Goal: Task Accomplishment & Management: Manage account settings

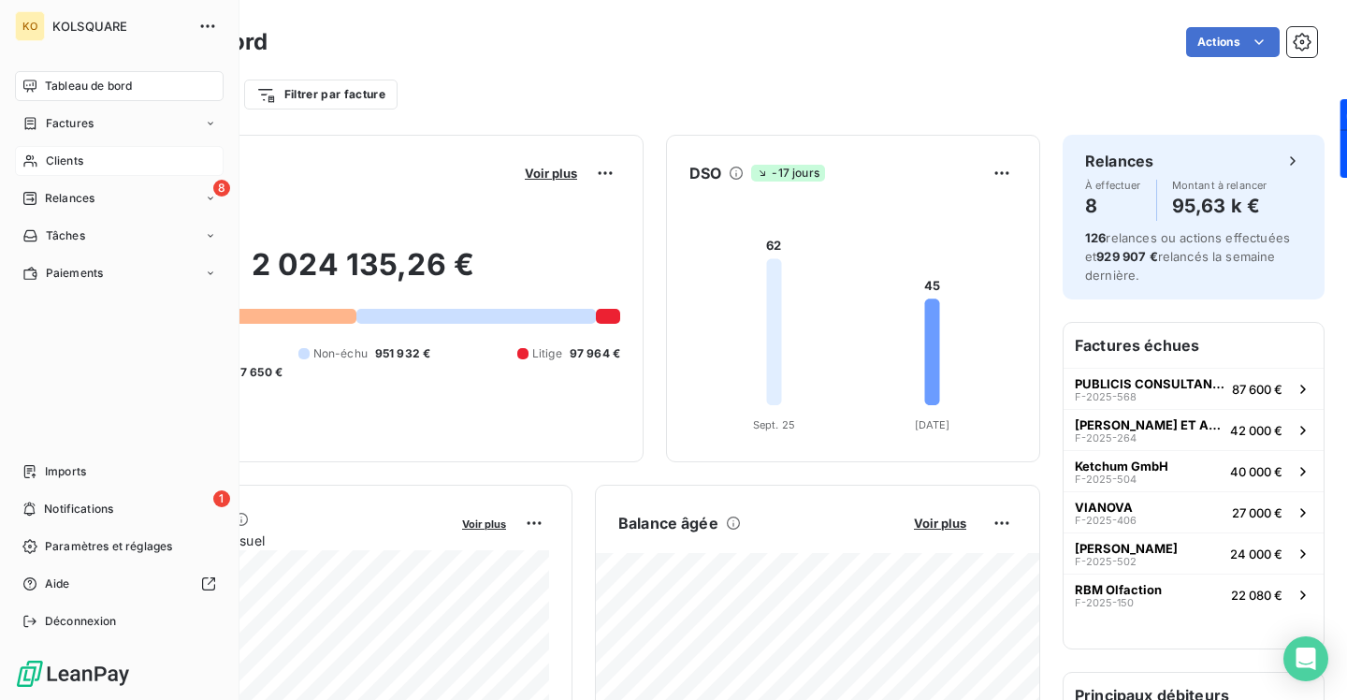
click at [62, 158] on span "Clients" at bounding box center [64, 160] width 37 height 17
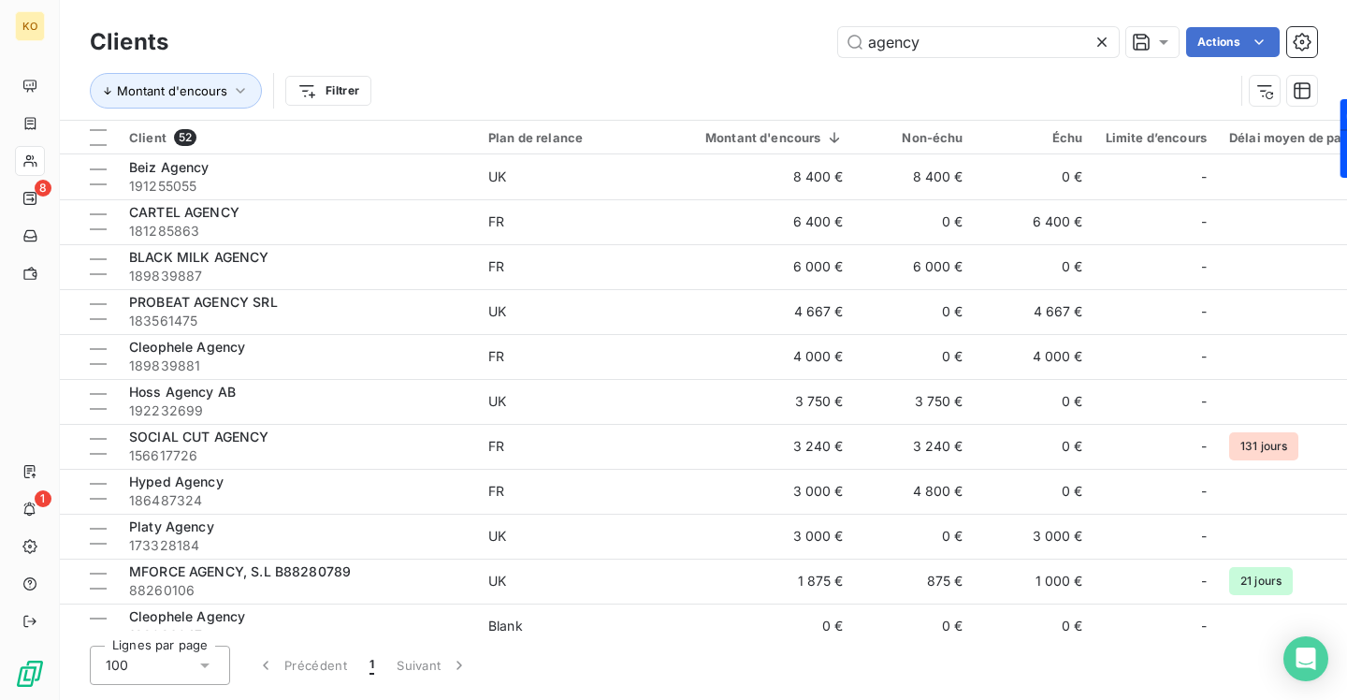
drag, startPoint x: 952, startPoint y: 50, endPoint x: 824, endPoint y: 37, distance: 128.7
click at [824, 37] on div "agency Actions" at bounding box center [754, 42] width 1126 height 30
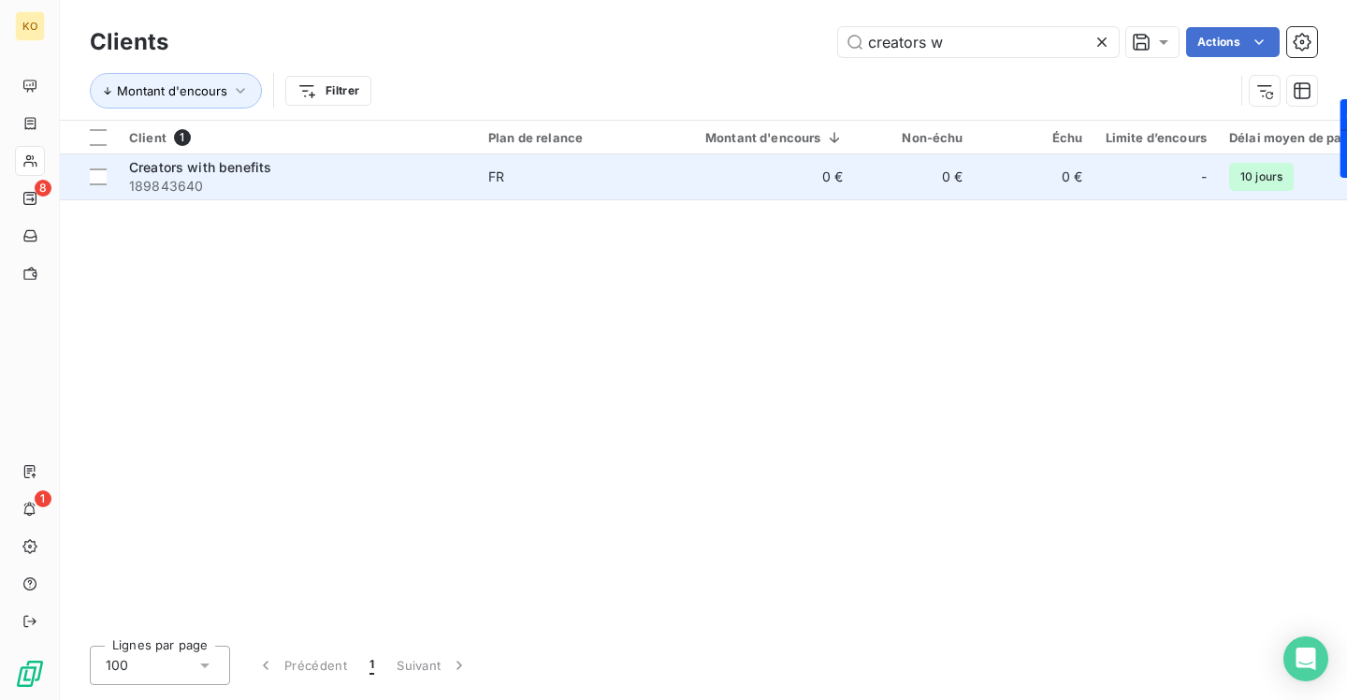
type input "creators w"
click at [182, 174] on span "Creators with benefits" at bounding box center [200, 167] width 142 height 16
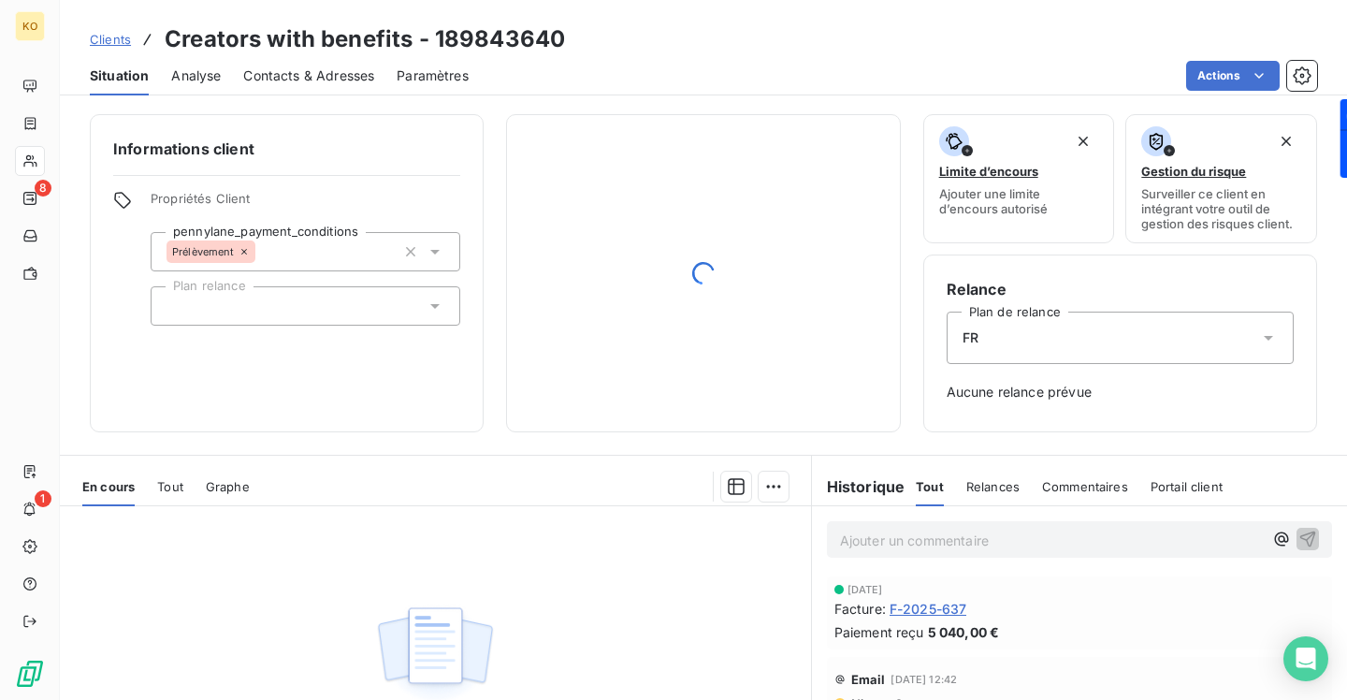
scroll to position [223, 0]
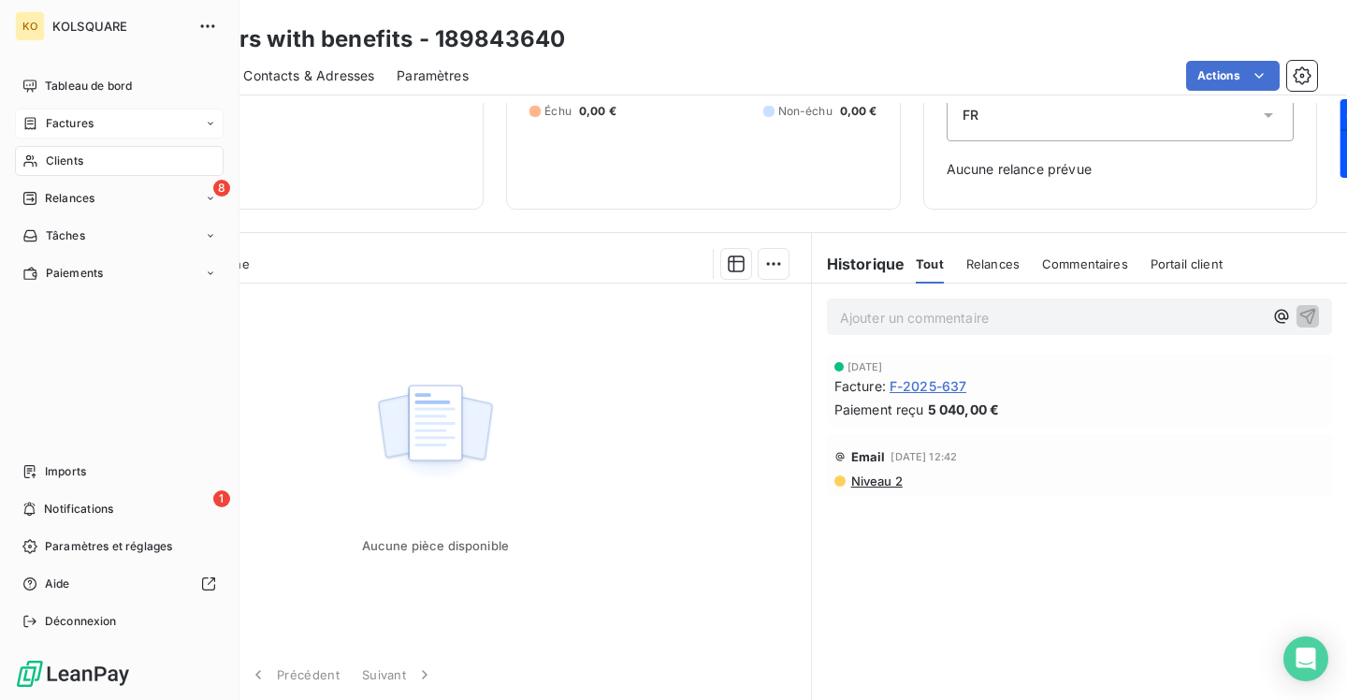
click at [81, 115] on span "Factures" at bounding box center [70, 123] width 48 height 17
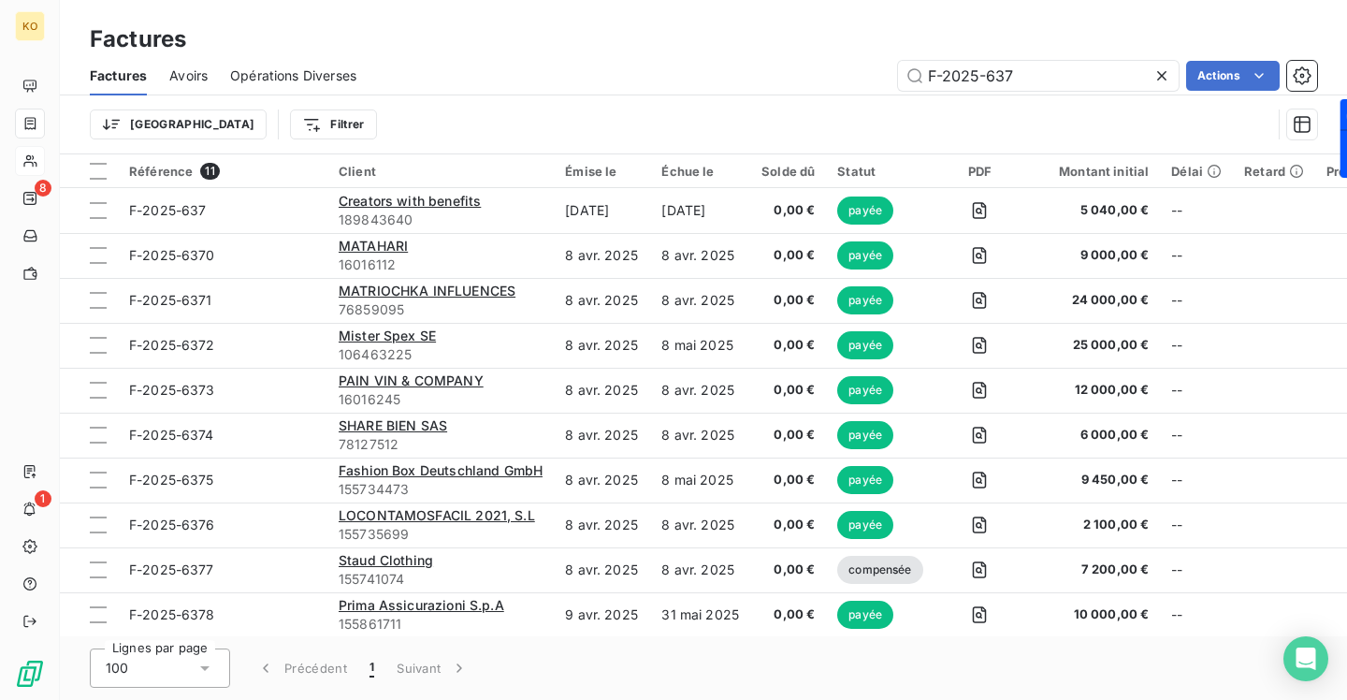
drag, startPoint x: 1030, startPoint y: 78, endPoint x: 781, endPoint y: 39, distance: 251.8
click at [787, 40] on div "Factures Factures Avoirs Opérations Diverses F-2025-637 Actions Trier Filtrer" at bounding box center [703, 77] width 1287 height 154
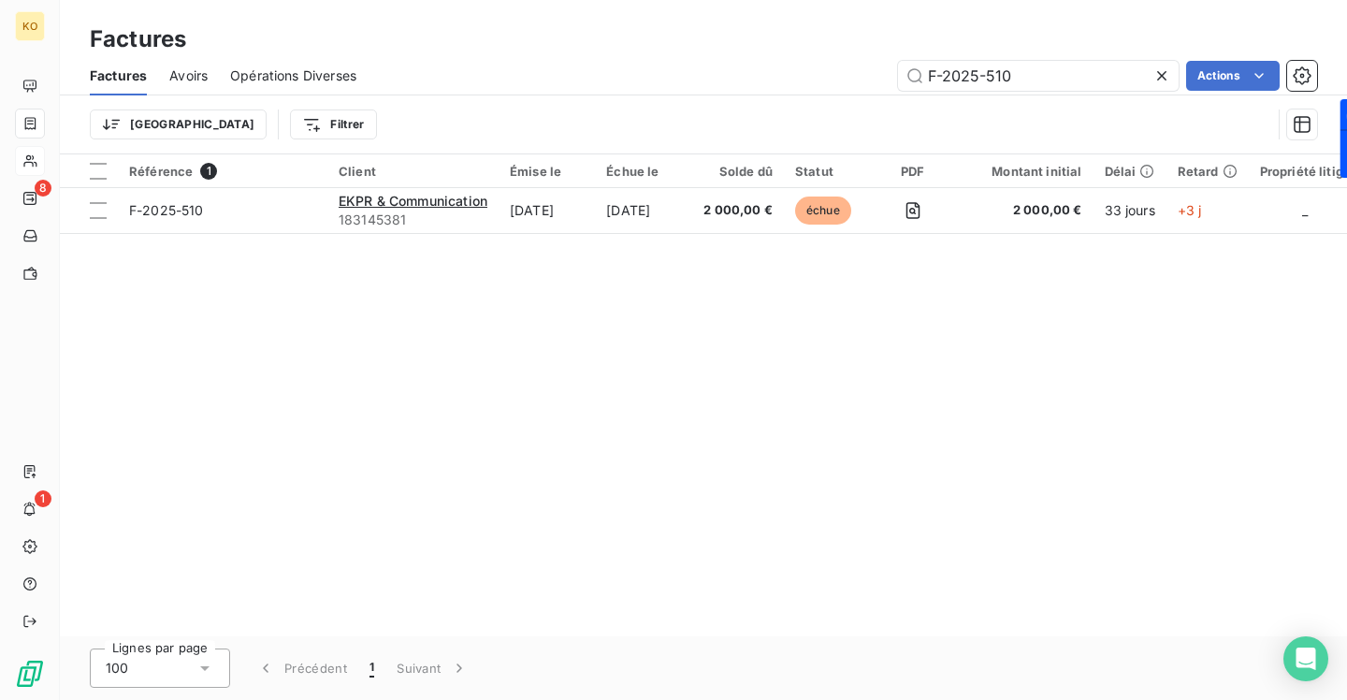
type input "F-2025-510"
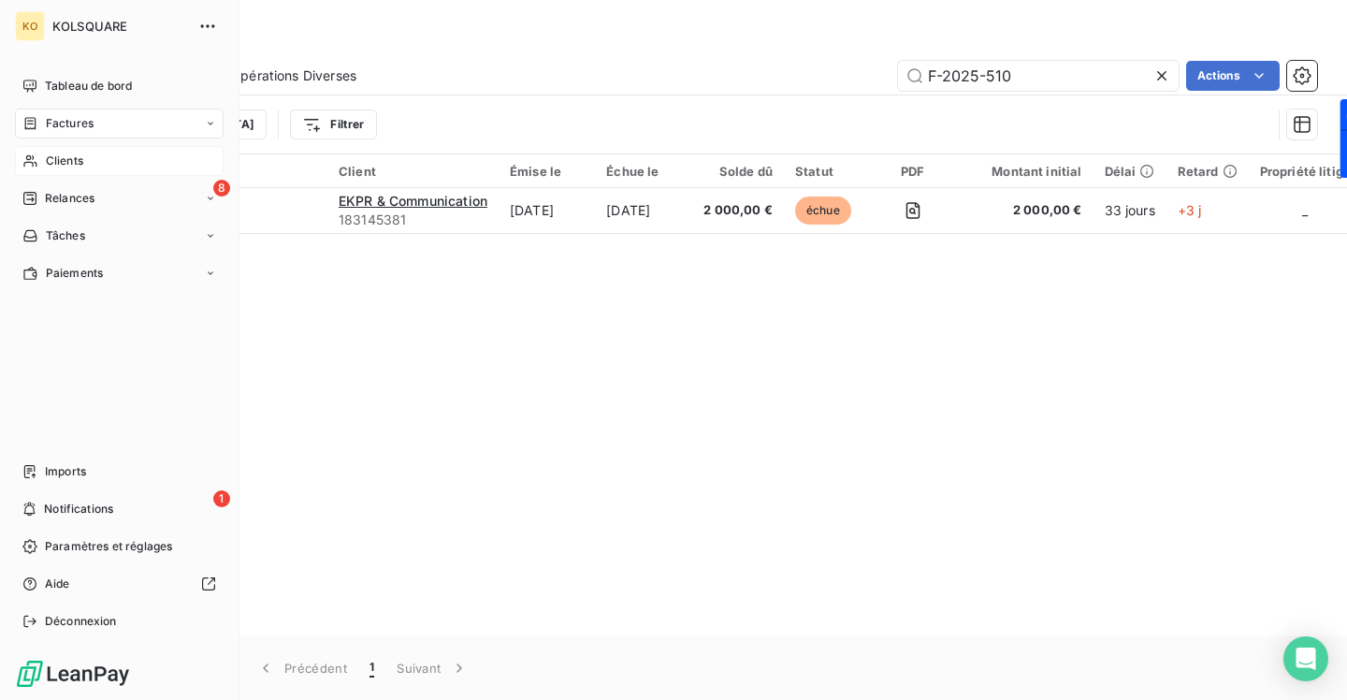
click at [80, 151] on div "Clients" at bounding box center [119, 161] width 209 height 30
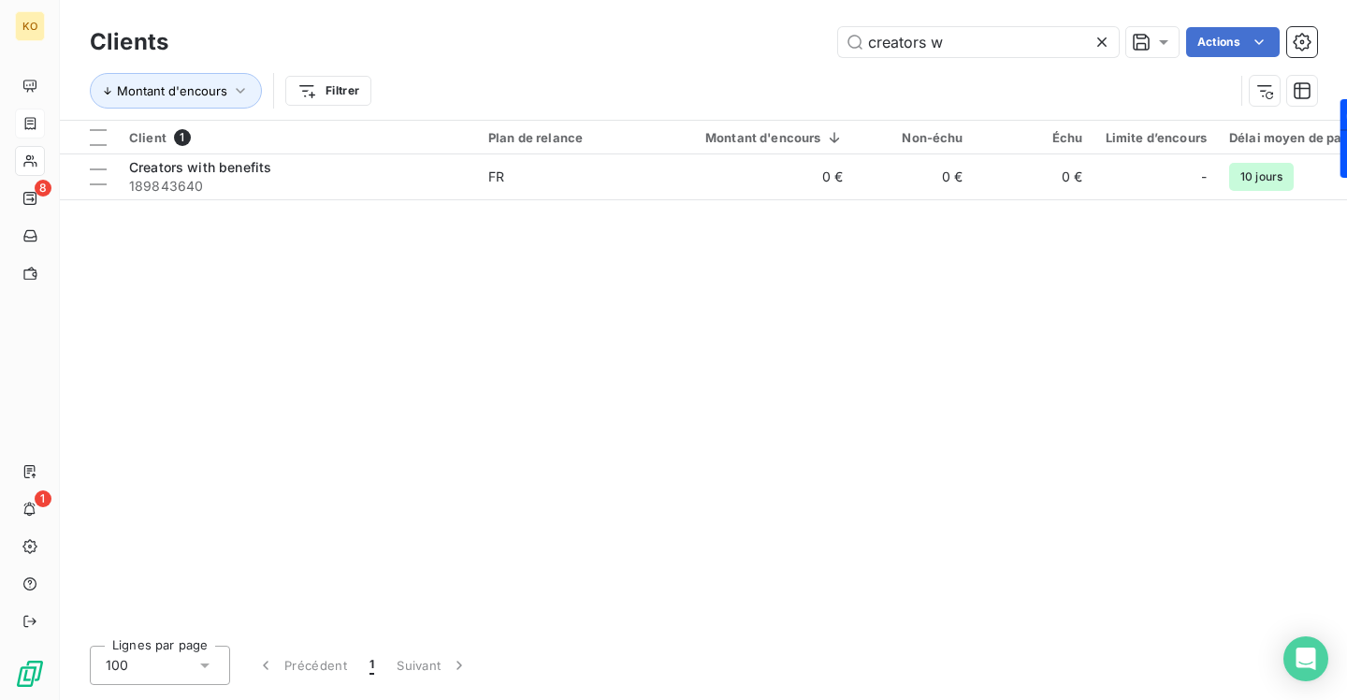
drag, startPoint x: 971, startPoint y: 43, endPoint x: 770, endPoint y: 23, distance: 202.1
click at [770, 23] on div "Clients creators w Actions" at bounding box center [703, 41] width 1227 height 39
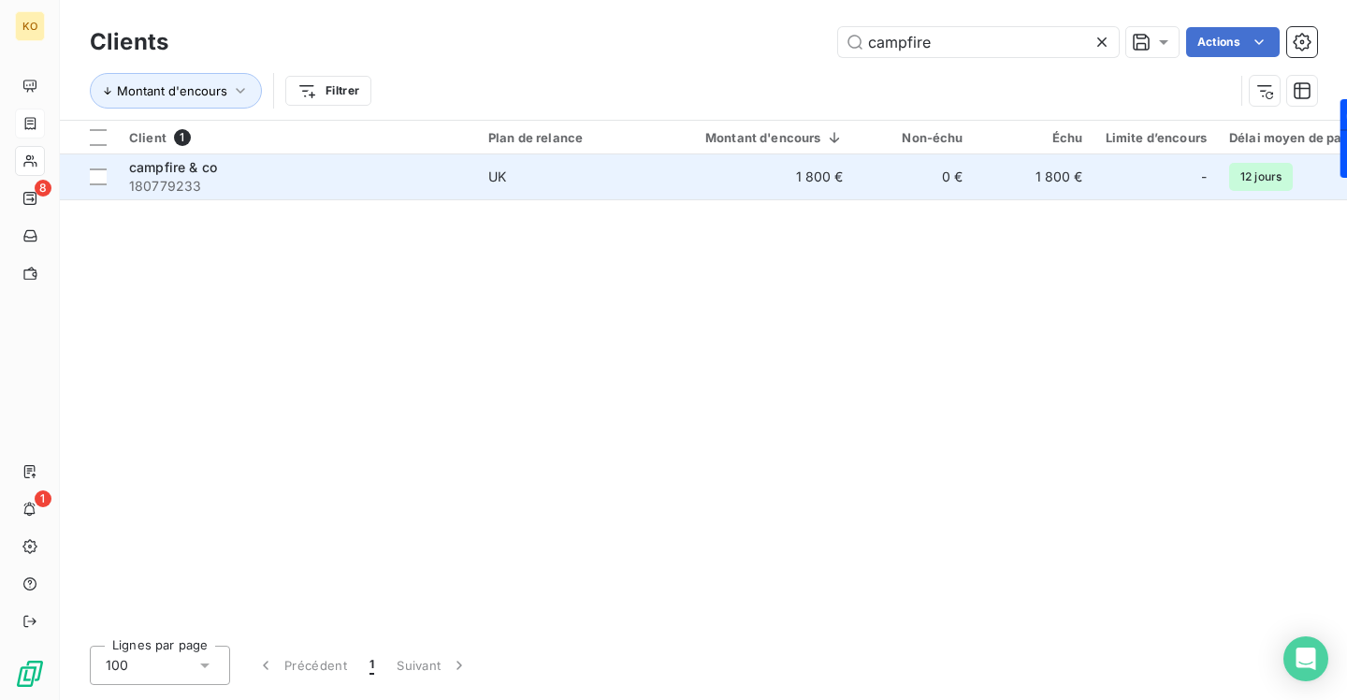
type input "campfire"
click at [186, 181] on span "180779233" at bounding box center [297, 186] width 337 height 19
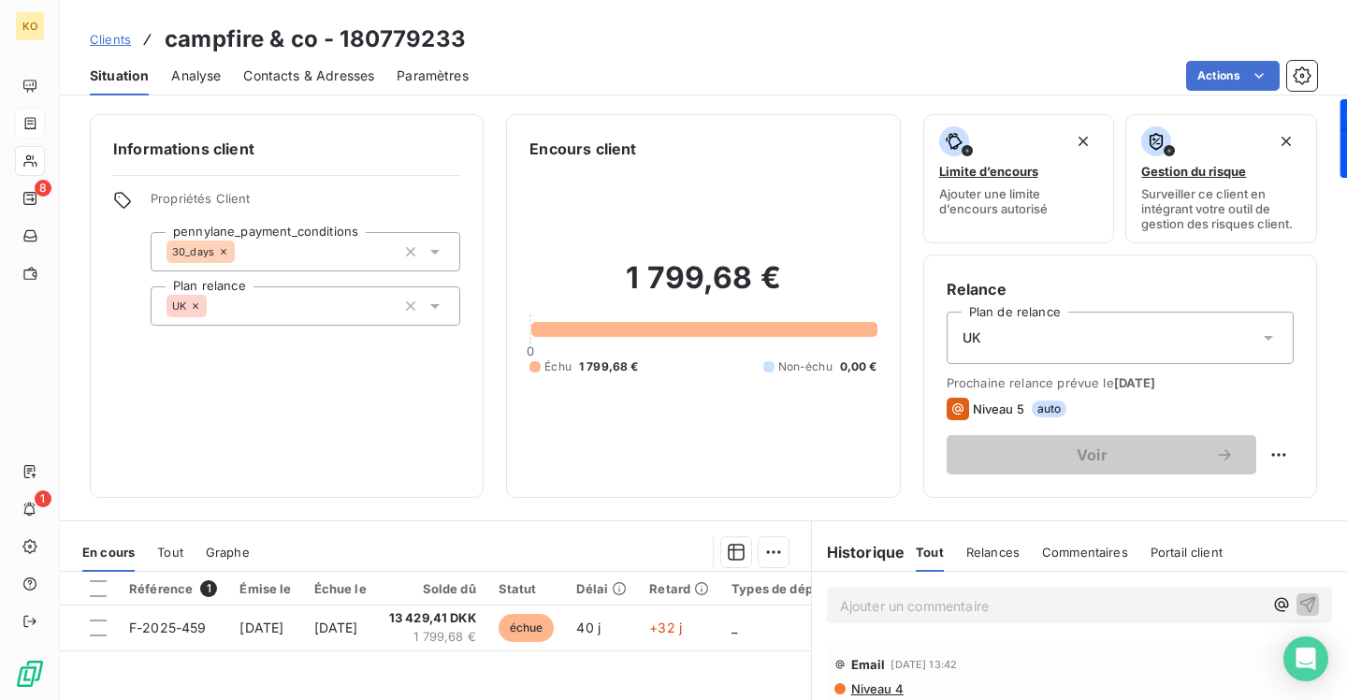
scroll to position [25, 0]
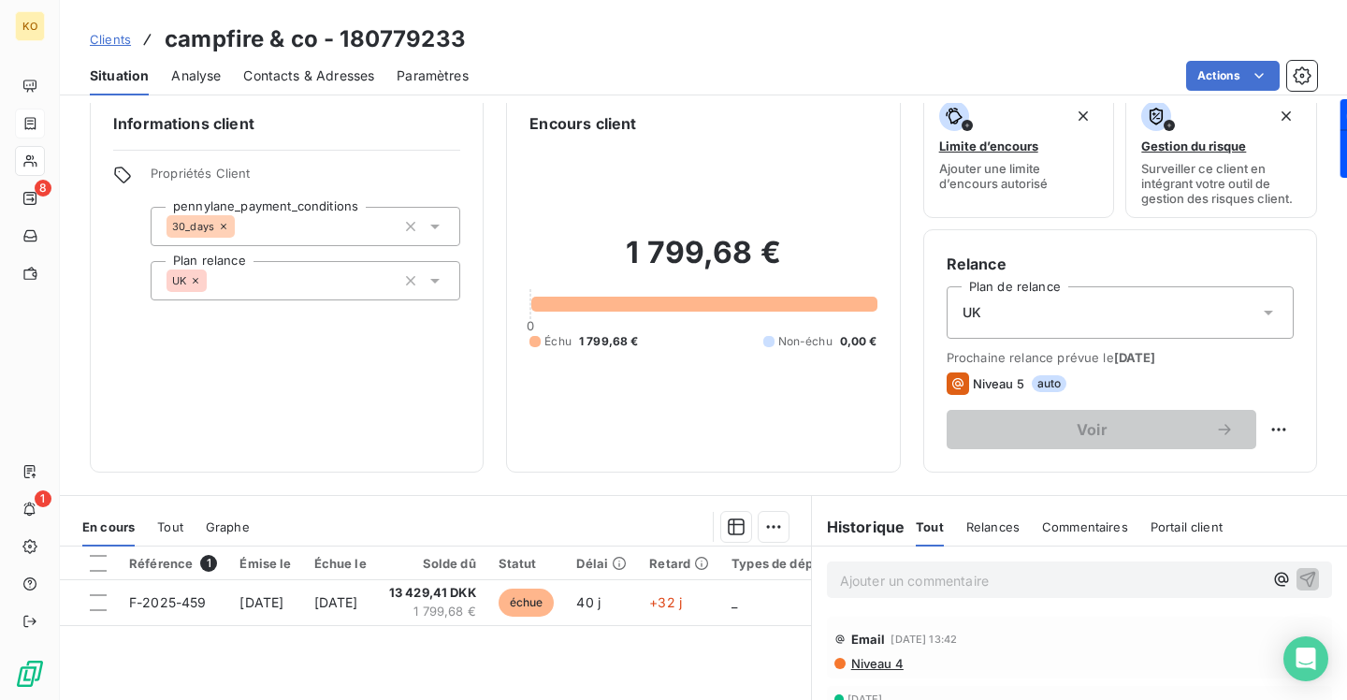
click at [1273, 312] on icon at bounding box center [1268, 312] width 19 height 19
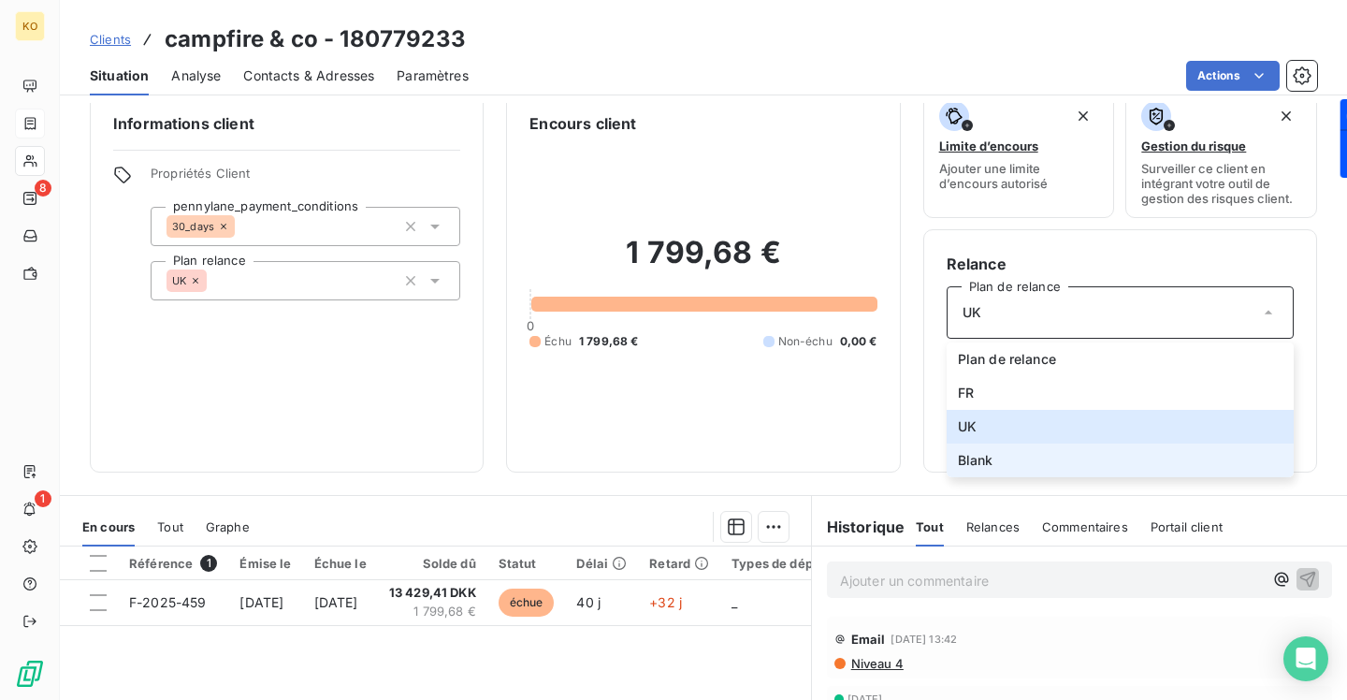
click at [1105, 462] on li "Blank" at bounding box center [1120, 460] width 347 height 34
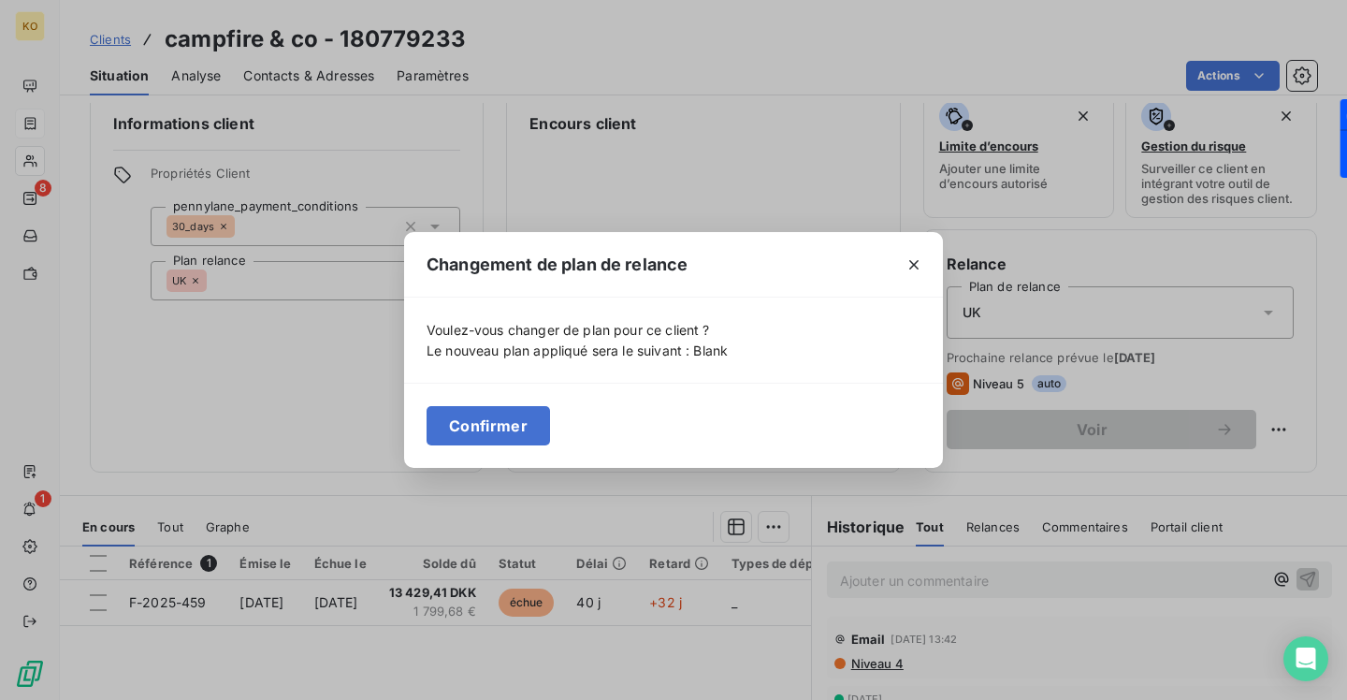
click at [521, 426] on button "Confirmer" at bounding box center [488, 425] width 123 height 39
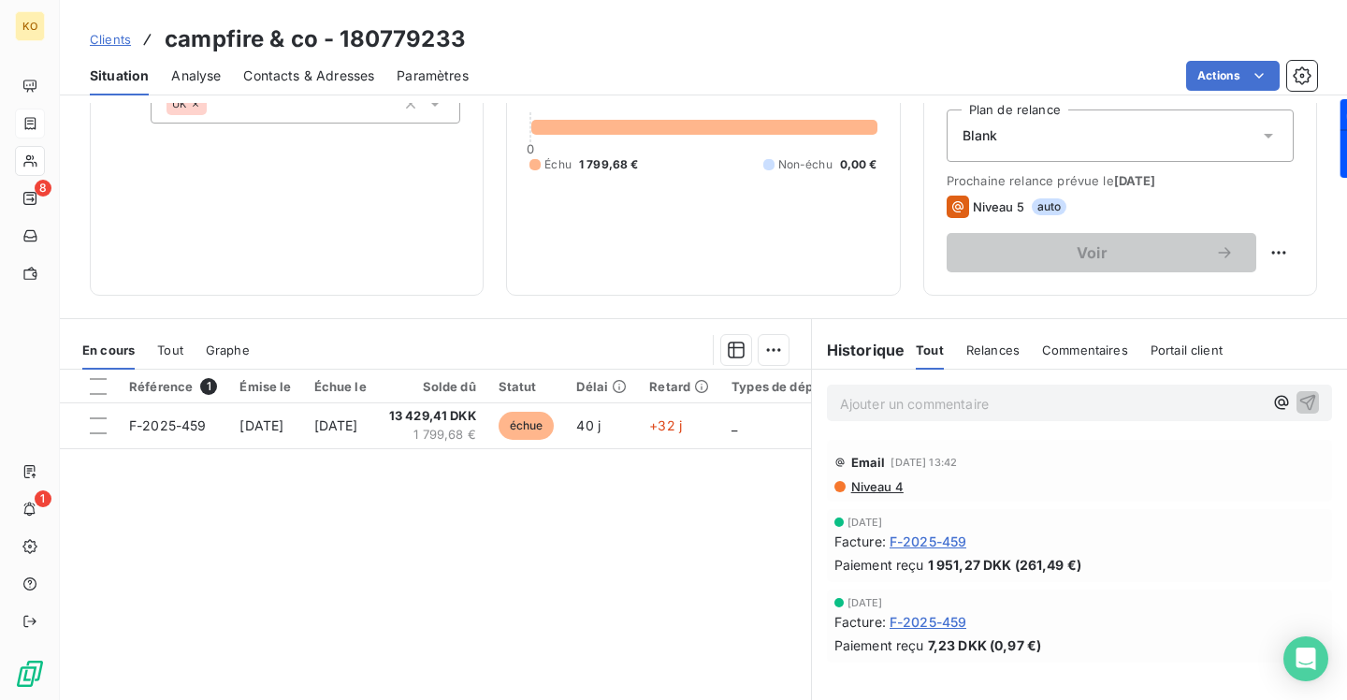
scroll to position [0, 0]
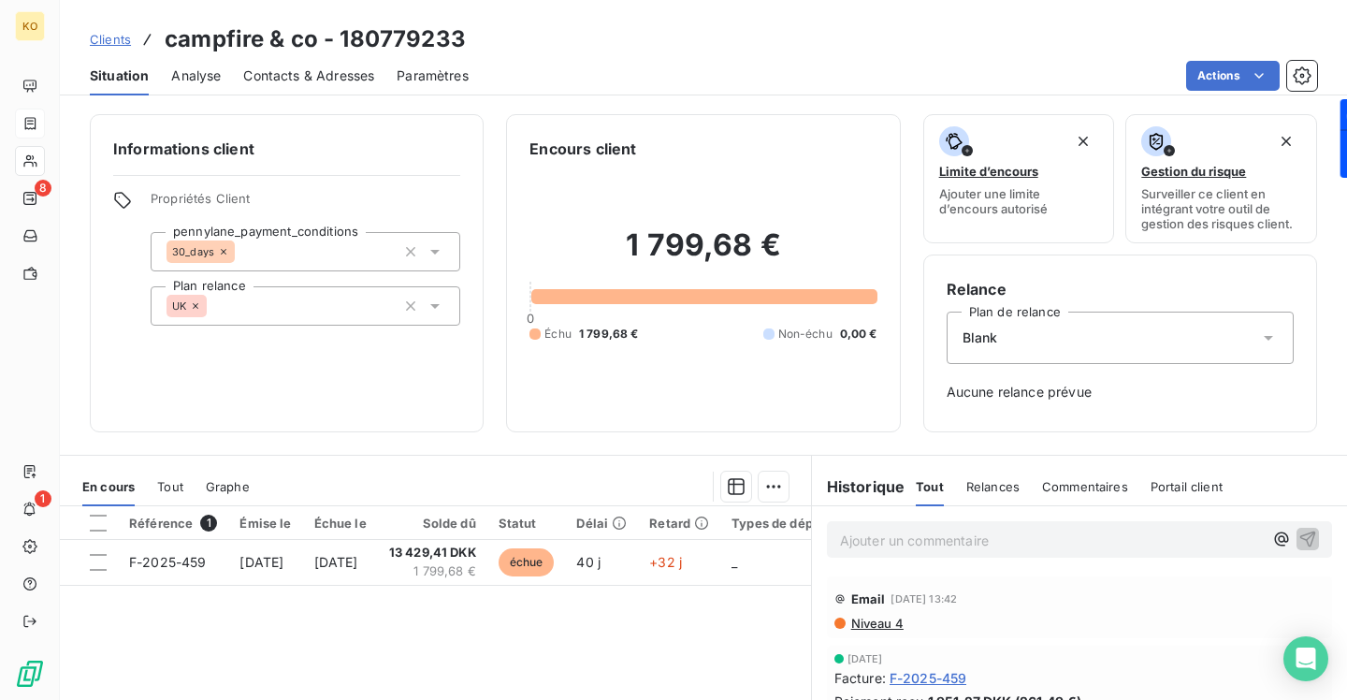
click at [119, 42] on span "Clients" at bounding box center [110, 39] width 41 height 15
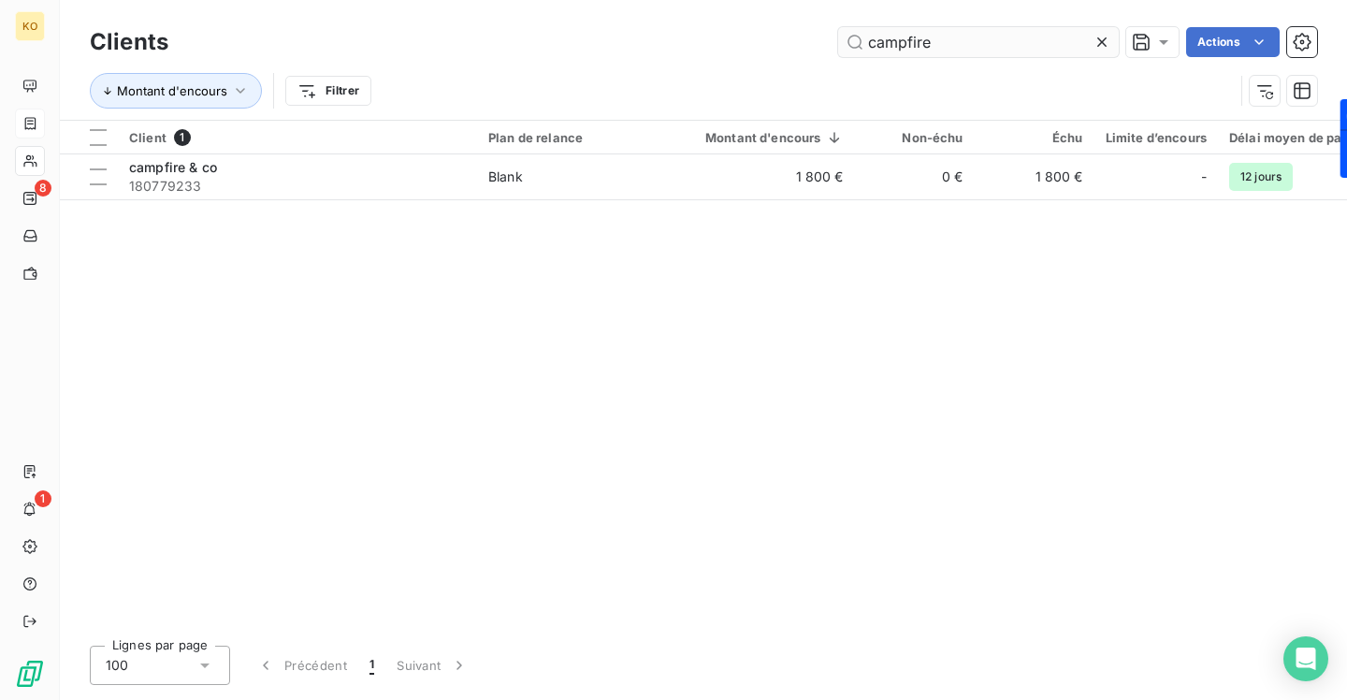
click at [962, 34] on input "campfire" at bounding box center [978, 42] width 281 height 30
drag, startPoint x: 958, startPoint y: 42, endPoint x: 788, endPoint y: 38, distance: 170.3
click at [788, 38] on div "campfire Actions" at bounding box center [754, 42] width 1126 height 30
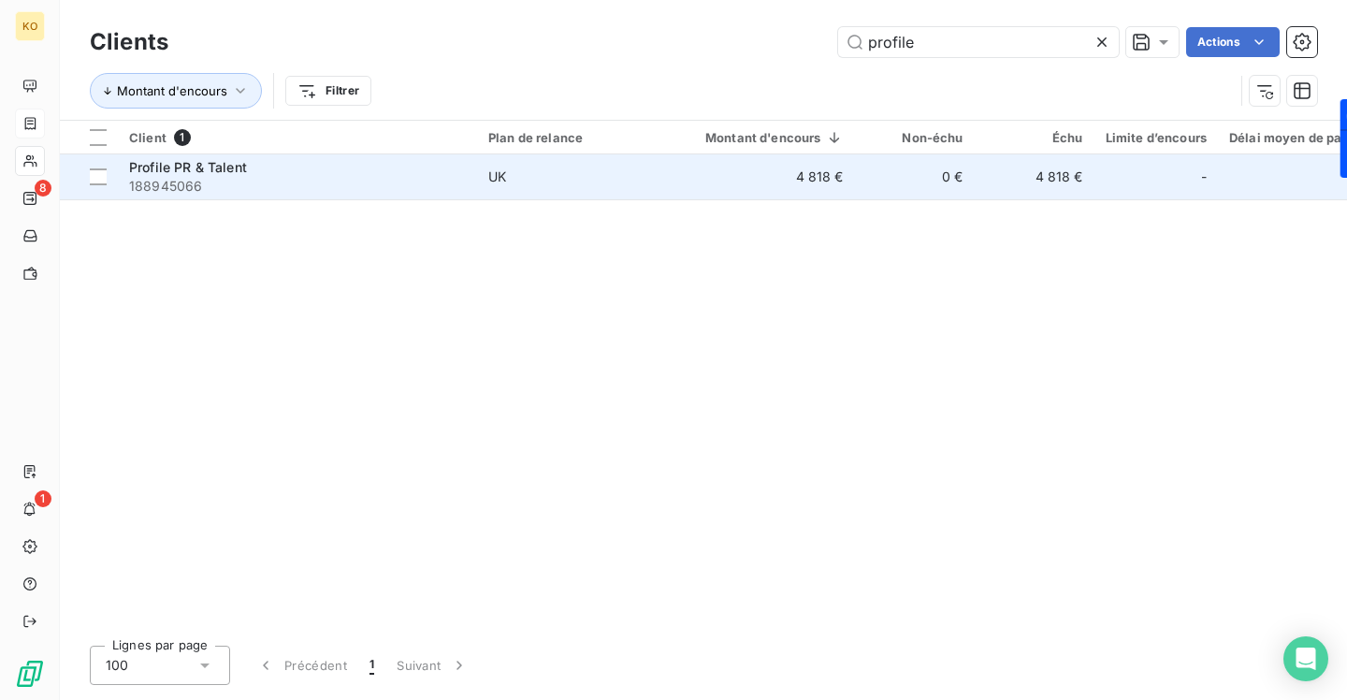
type input "profile"
click at [217, 172] on span "Profile PR & Talent" at bounding box center [188, 167] width 118 height 16
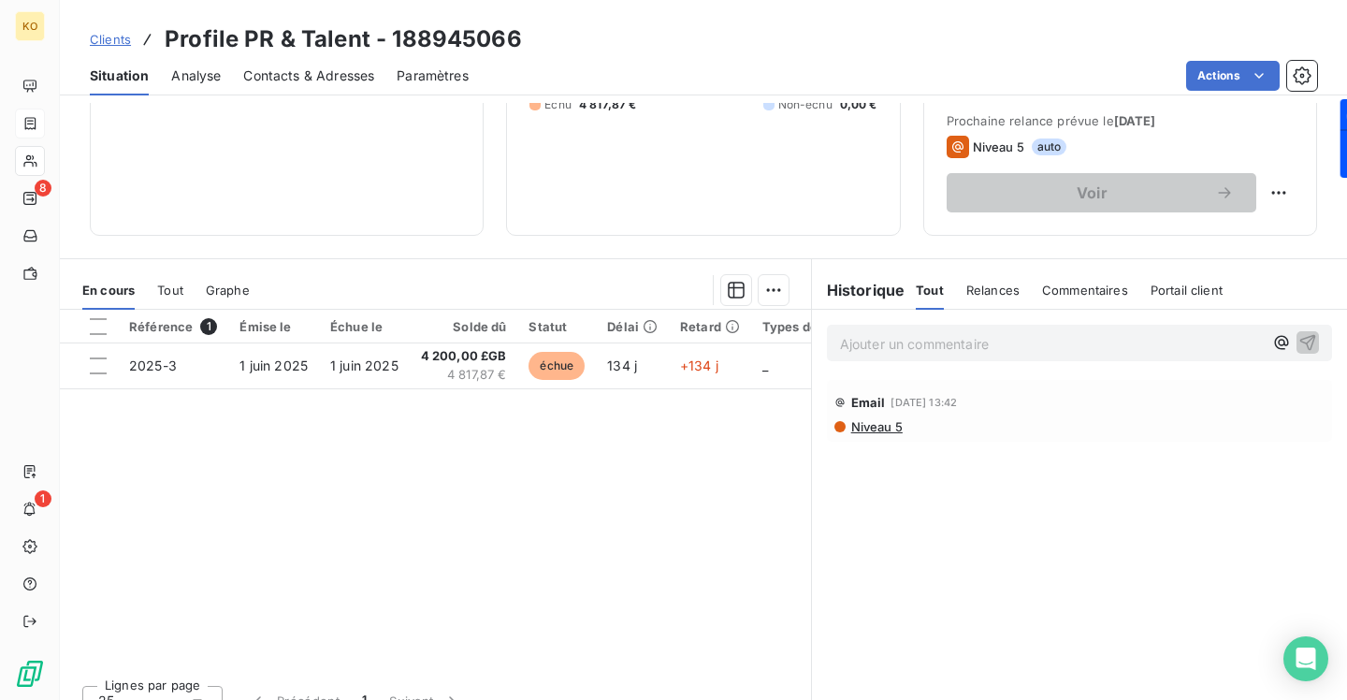
scroll to position [263, 0]
click at [933, 348] on p "Ajouter un commentaire ﻿" at bounding box center [1051, 342] width 423 height 23
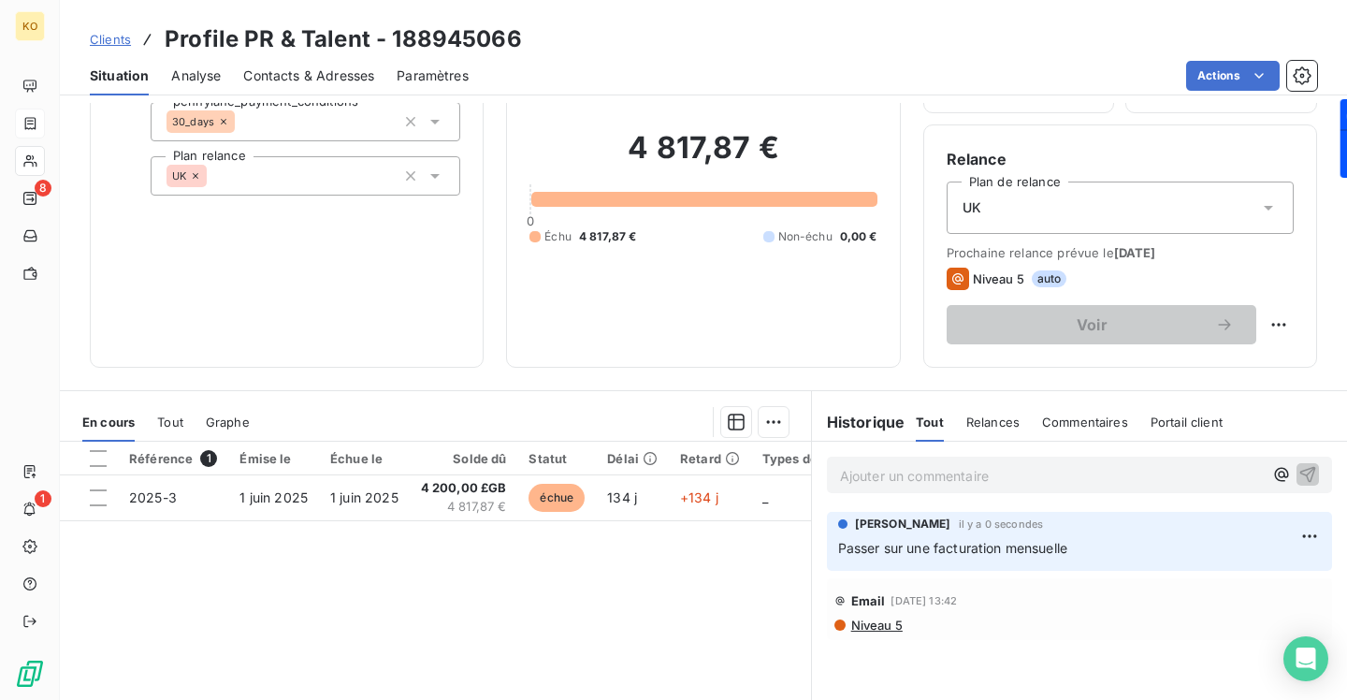
scroll to position [127, 0]
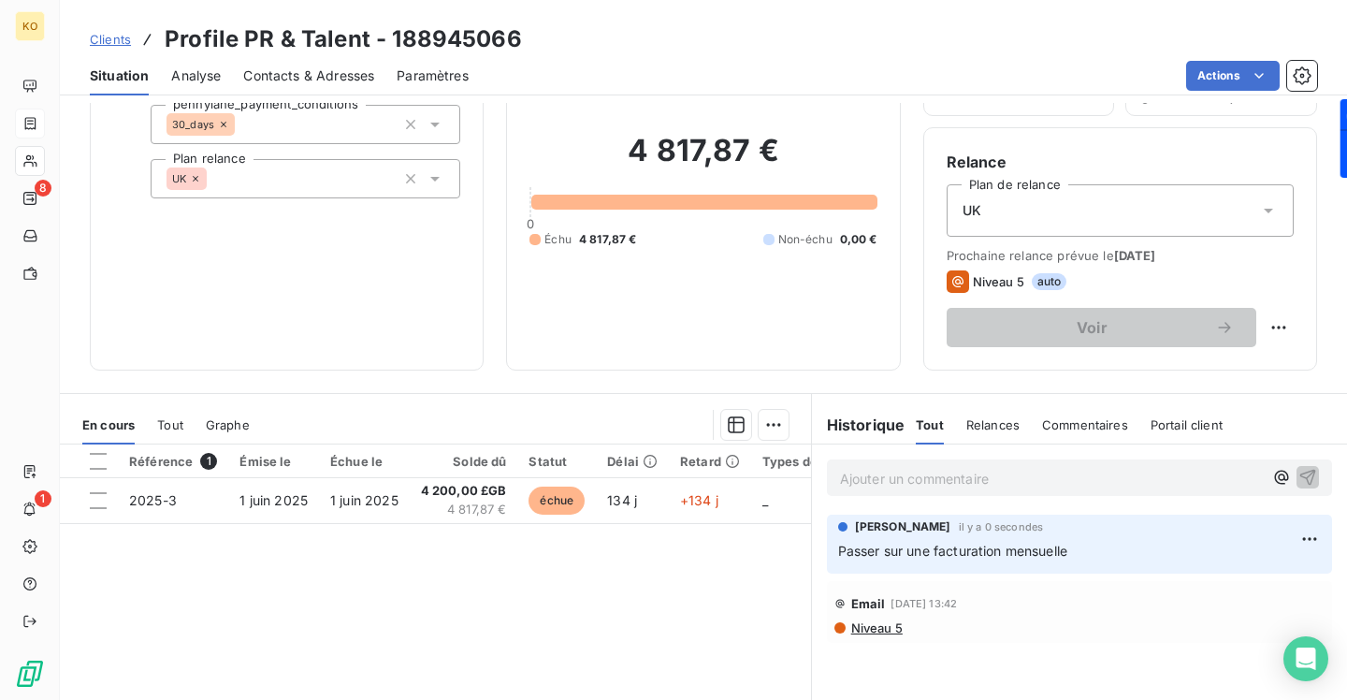
click at [116, 36] on span "Clients" at bounding box center [110, 39] width 41 height 15
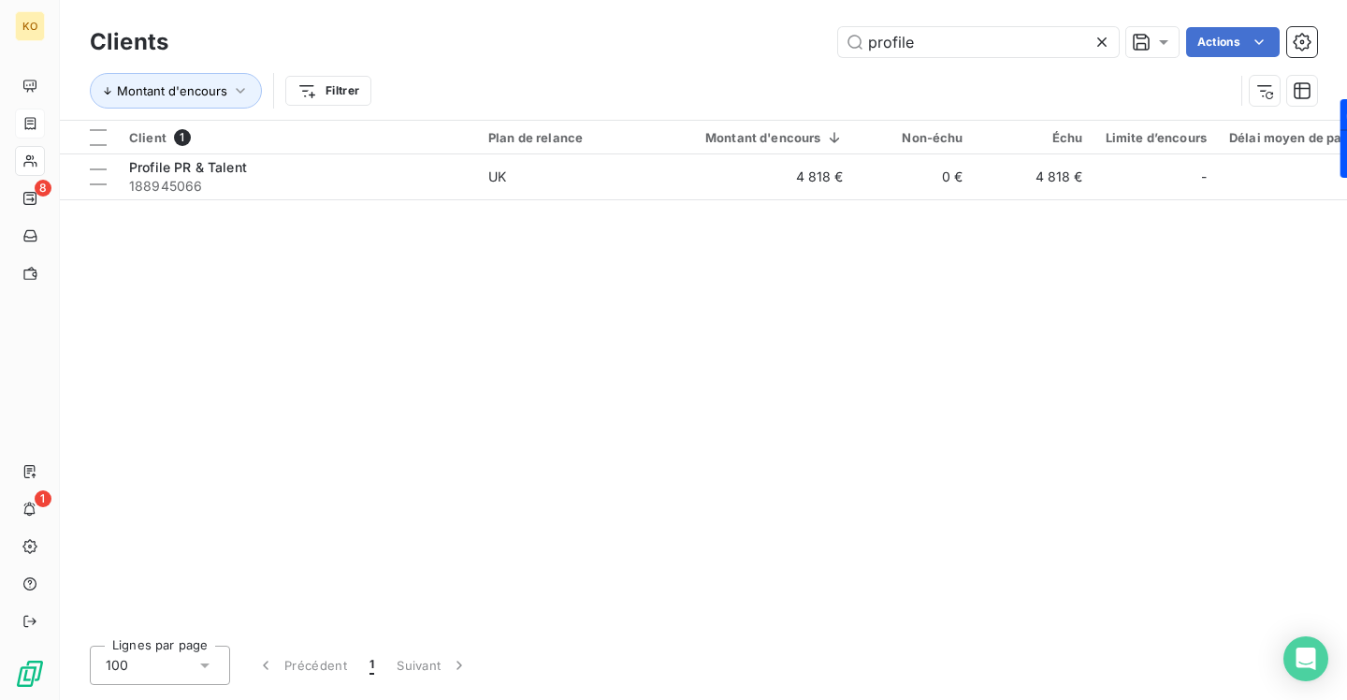
drag, startPoint x: 930, startPoint y: 43, endPoint x: 774, endPoint y: 31, distance: 156.7
click at [795, 37] on div "profile Actions" at bounding box center [754, 42] width 1126 height 30
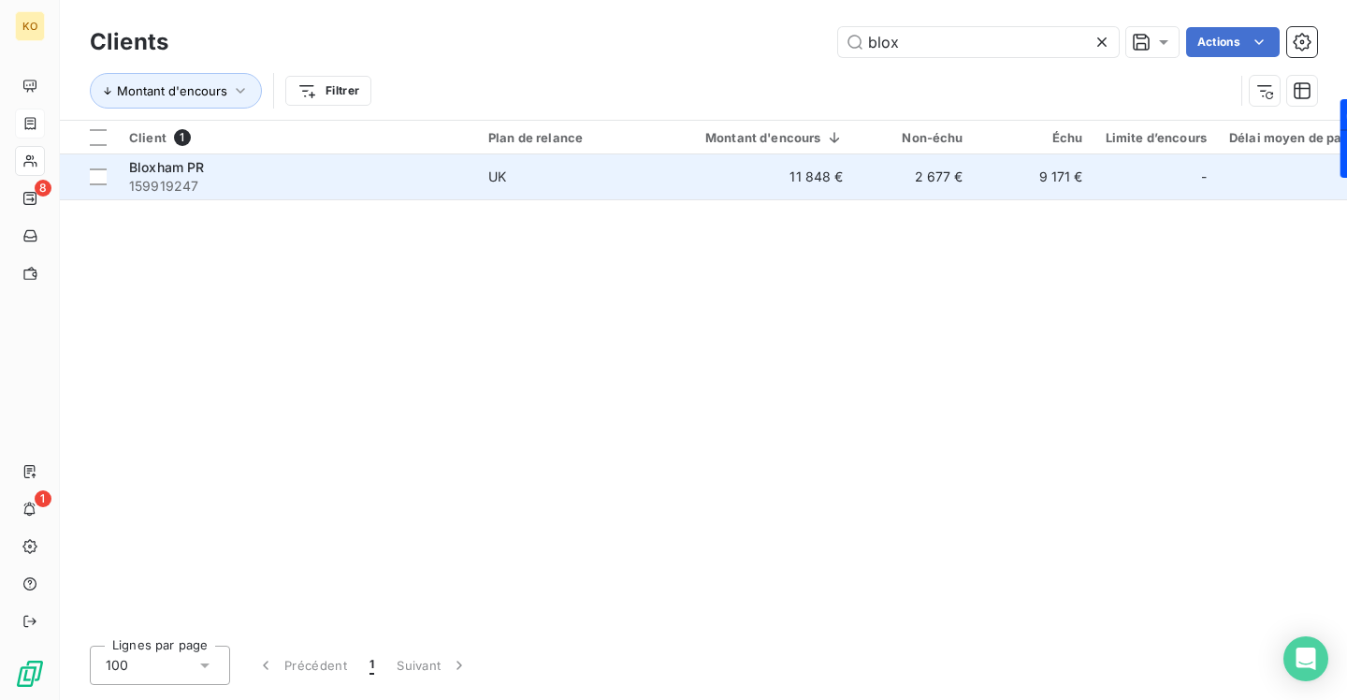
type input "blox"
click at [167, 179] on span "159919247" at bounding box center [297, 186] width 337 height 19
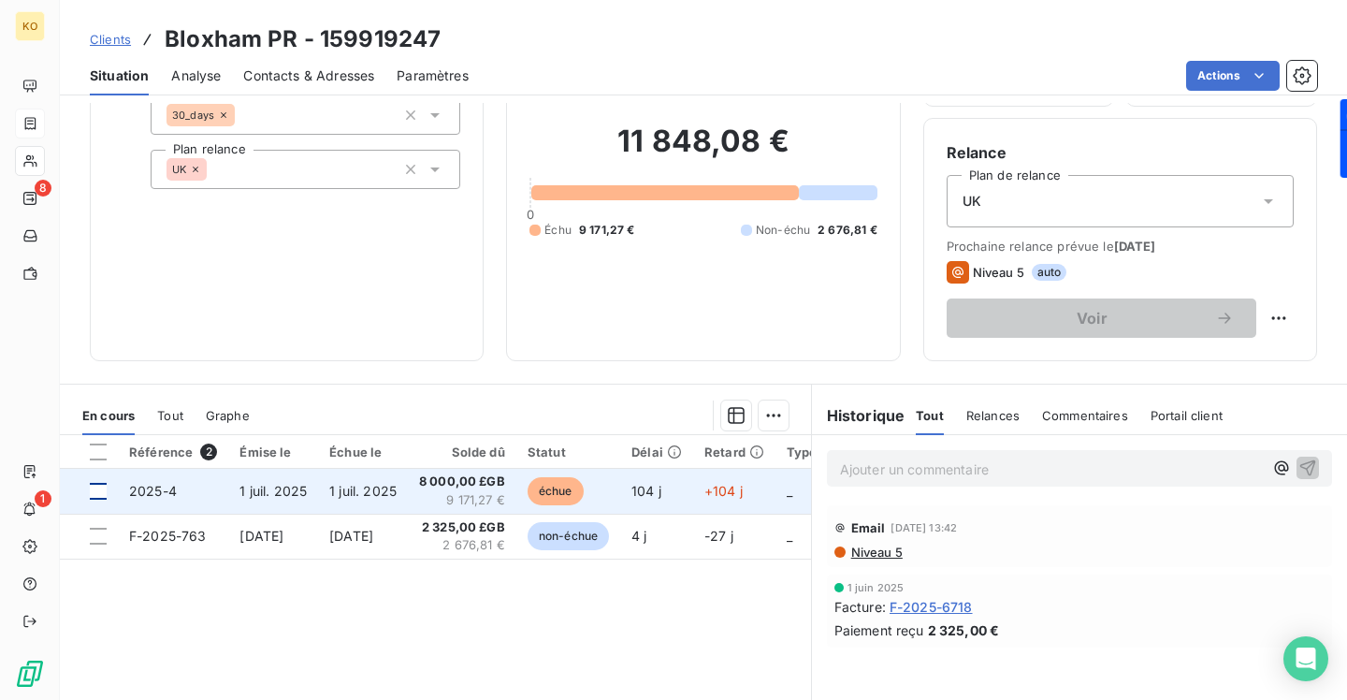
click at [96, 490] on div at bounding box center [98, 491] width 17 height 17
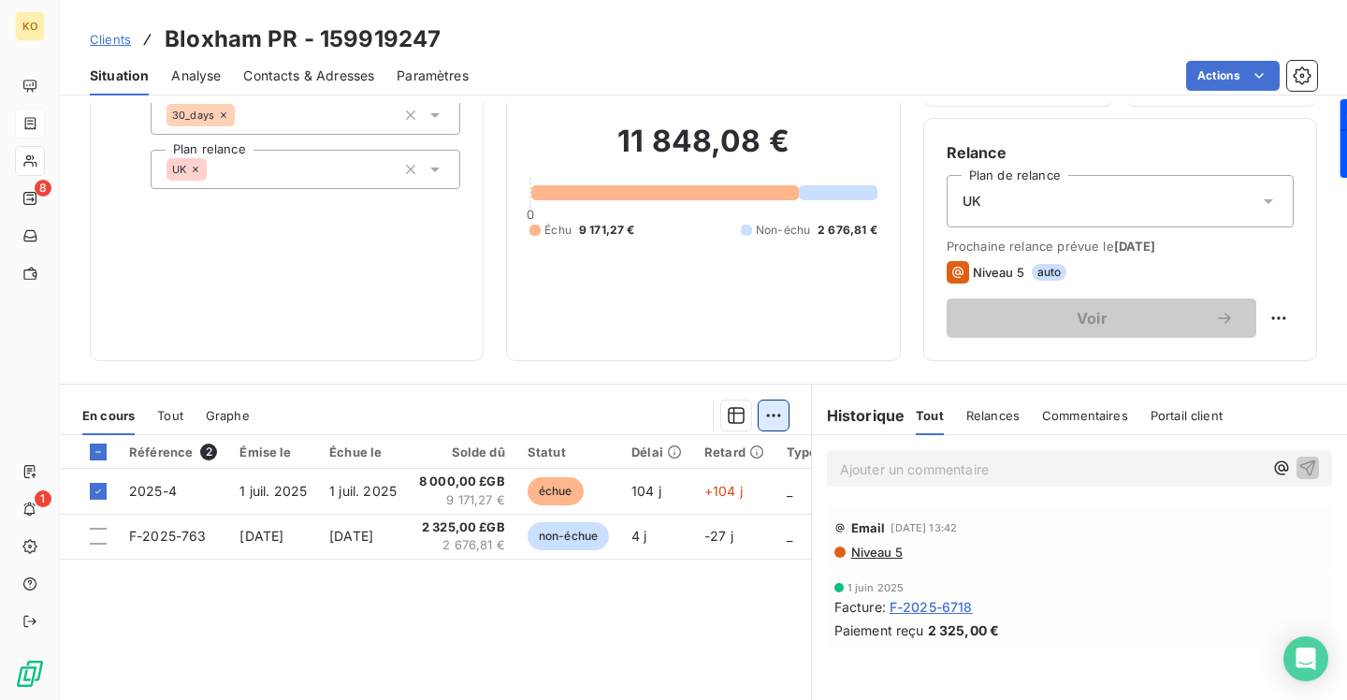
click at [771, 415] on html "KO 8 1 Clients Bloxham PR - 159919247 Situation Analyse Contacts & Adresses Par…" at bounding box center [673, 350] width 1347 height 700
click at [716, 367] on div "Informations client Propriétés Client pennylane_payment_conditions 30_days Plan…" at bounding box center [703, 401] width 1287 height 597
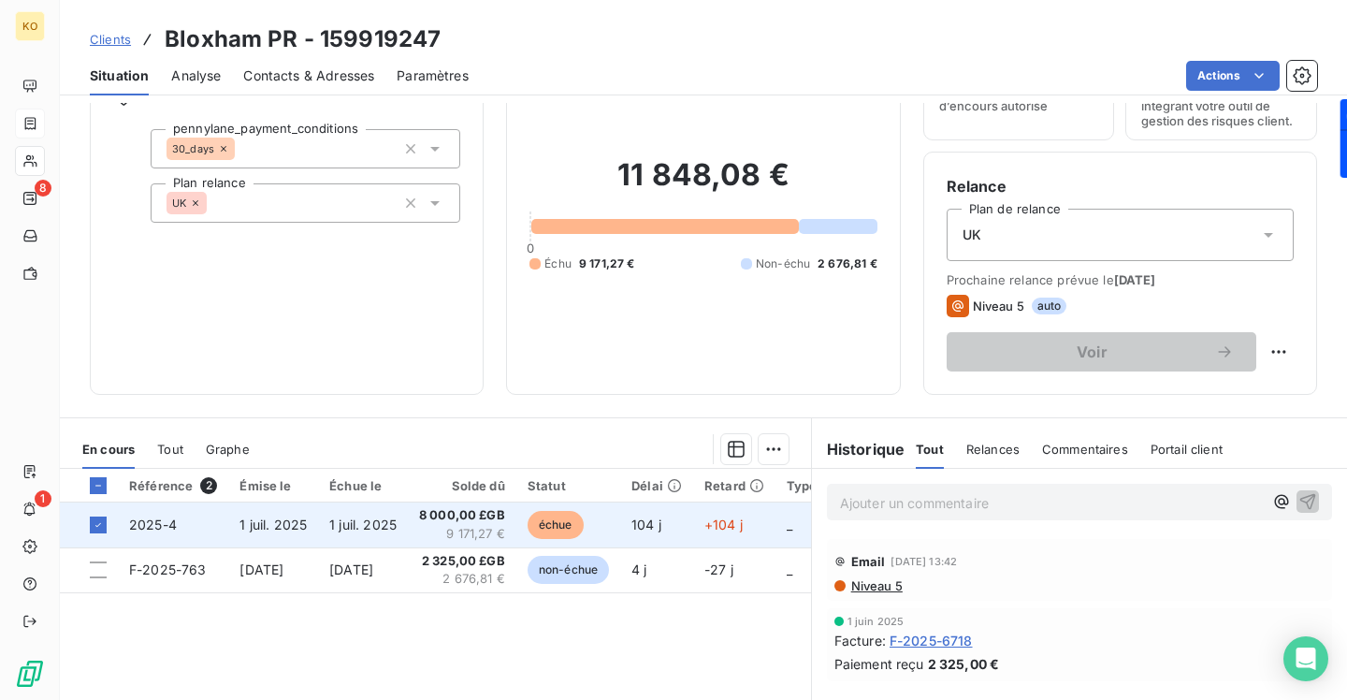
scroll to position [89, 0]
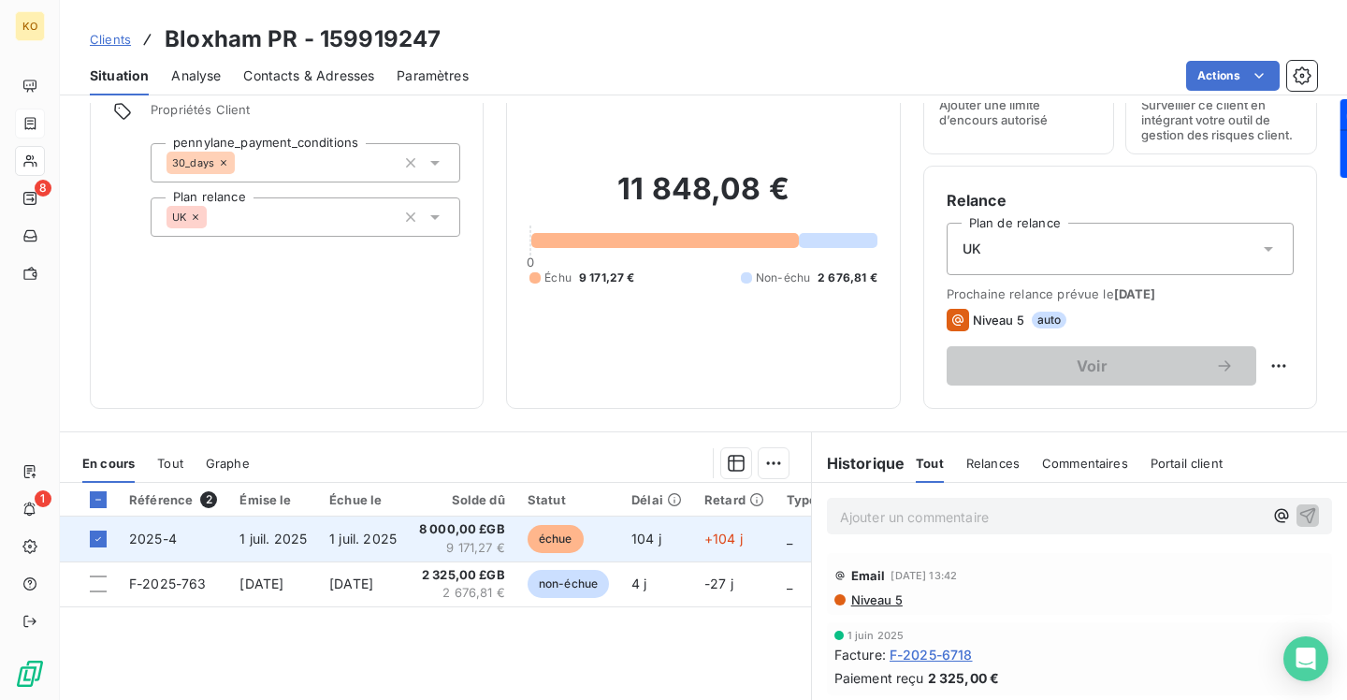
click at [343, 539] on span "1 juil. 2025" at bounding box center [362, 538] width 67 height 16
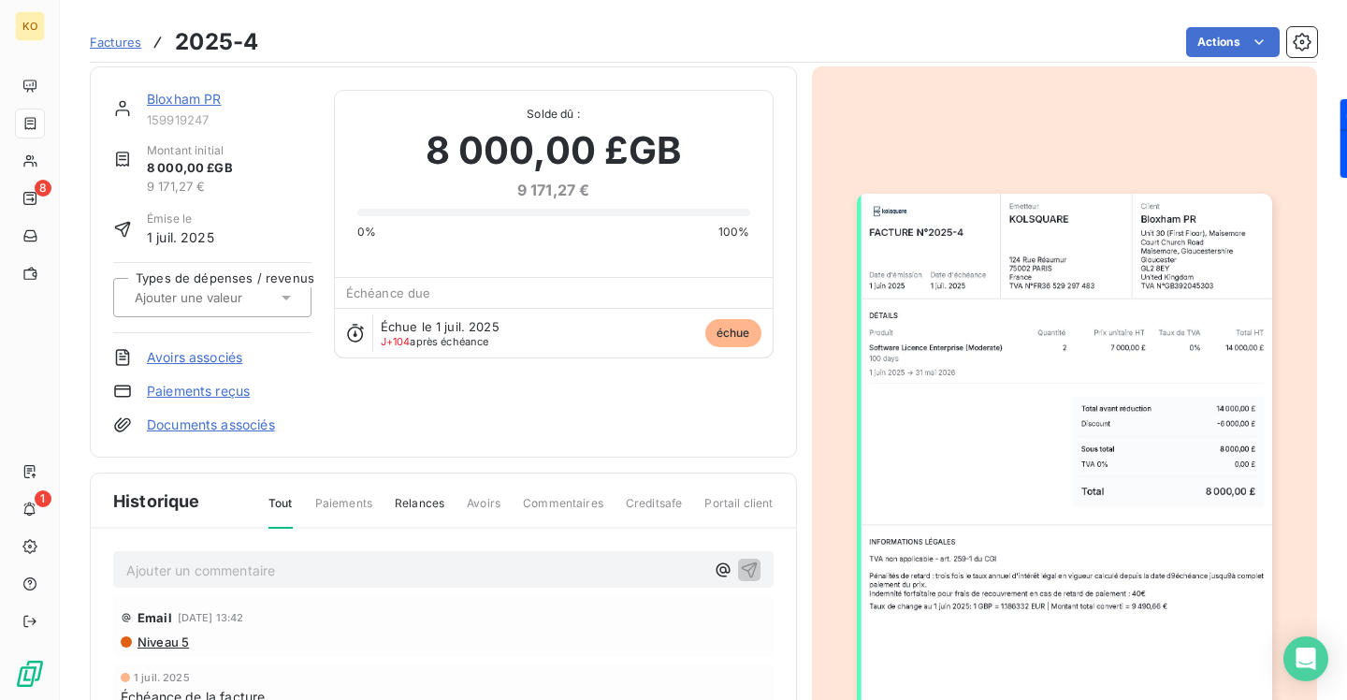
scroll to position [8, 0]
click at [283, 296] on icon at bounding box center [286, 297] width 9 height 5
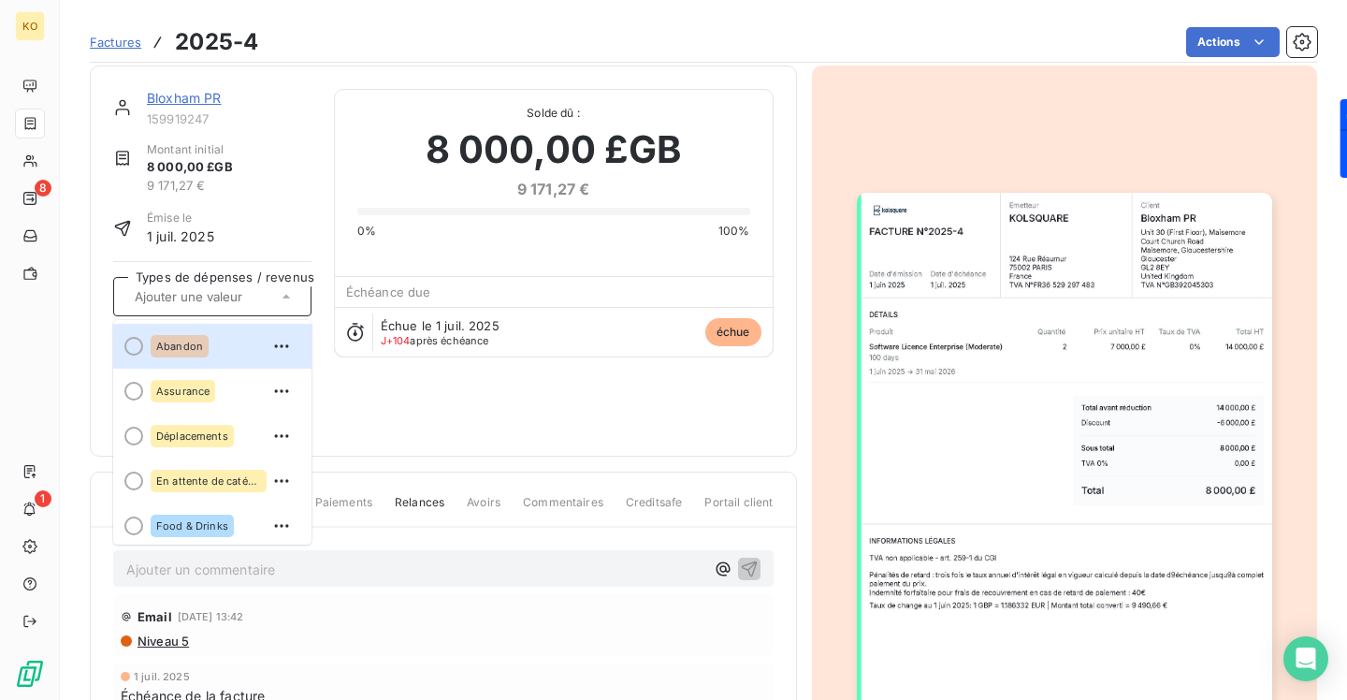
click at [294, 191] on div "Montant initial 8 000,00 £GB 9 171,27 €" at bounding box center [212, 167] width 198 height 53
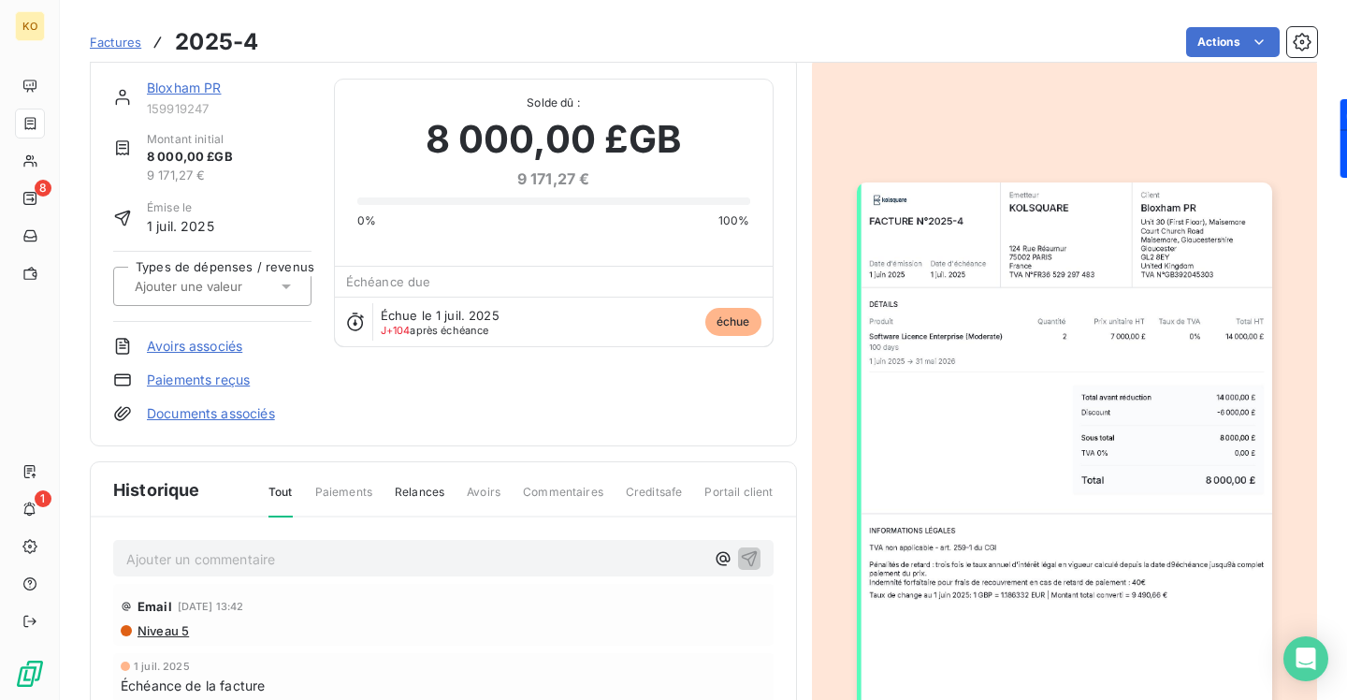
scroll to position [0, 0]
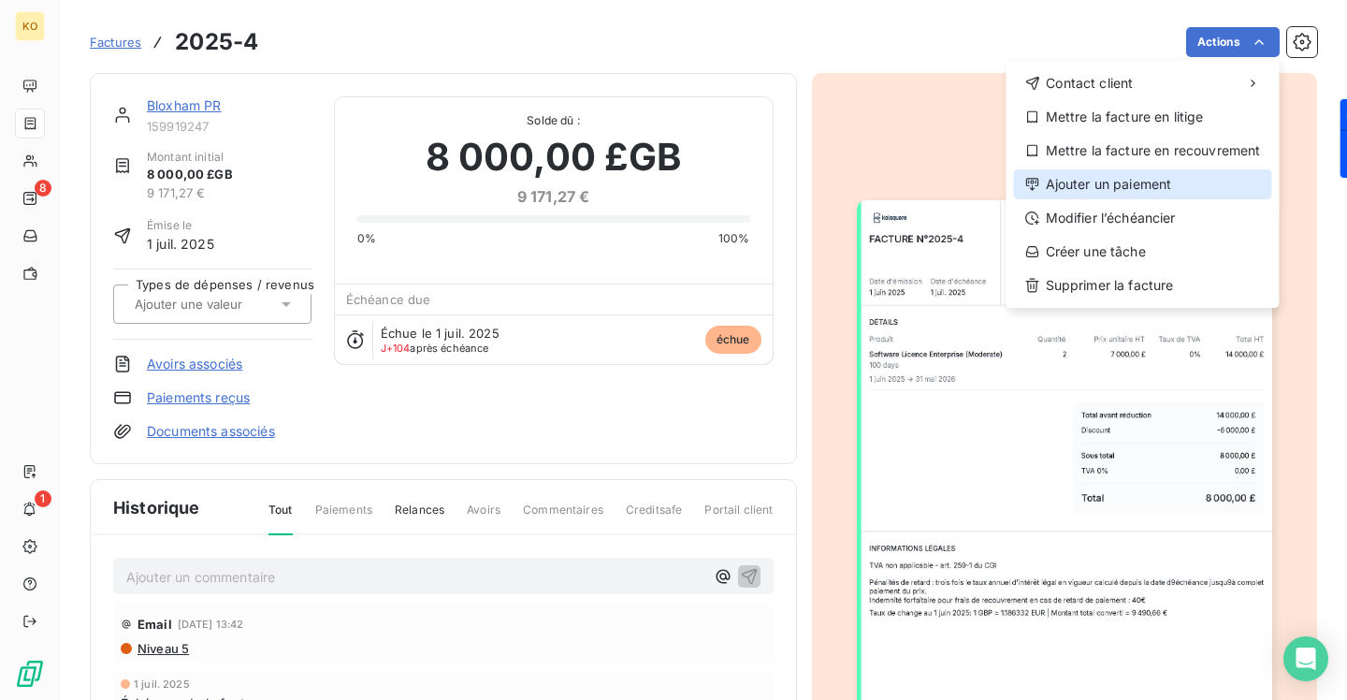
click at [1187, 178] on div "Ajouter un paiement" at bounding box center [1143, 184] width 258 height 30
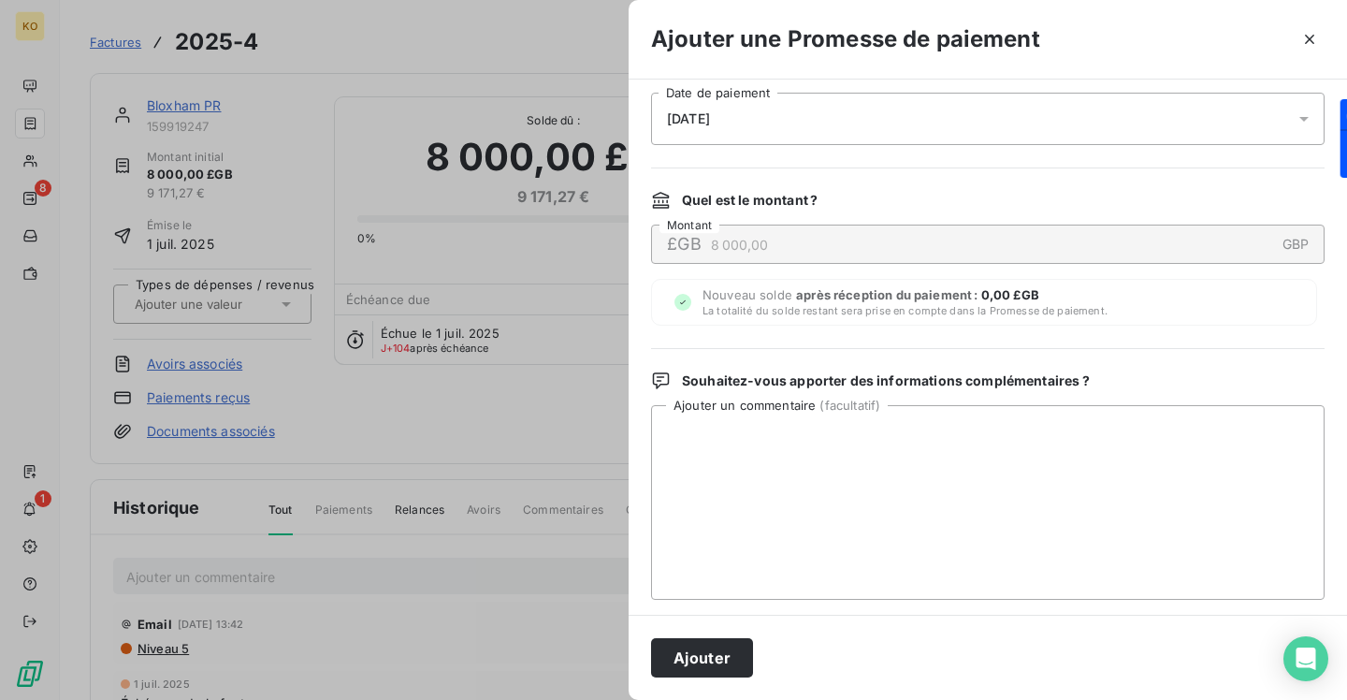
scroll to position [53, 0]
click at [507, 274] on div at bounding box center [673, 350] width 1347 height 700
